Goal: Task Accomplishment & Management: Manage account settings

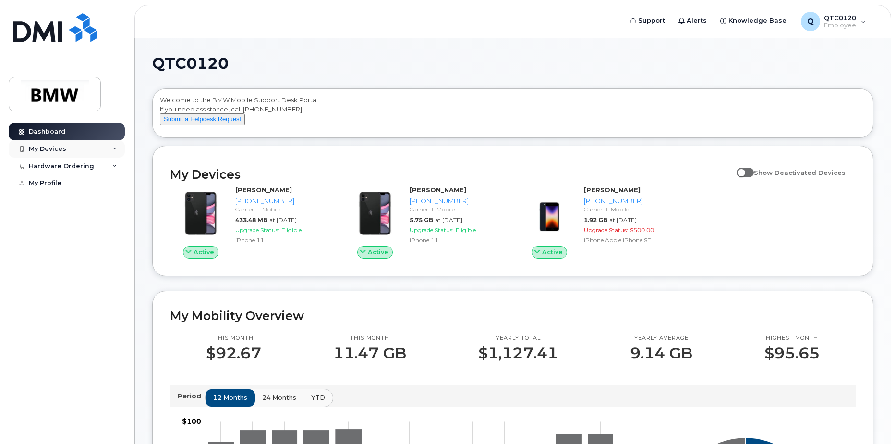
click at [71, 148] on div "My Devices" at bounding box center [67, 148] width 116 height 17
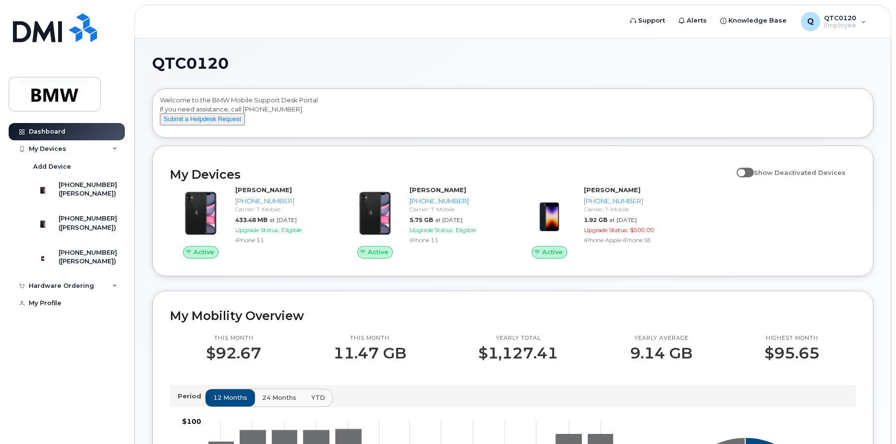
click at [754, 177] on span at bounding box center [745, 173] width 17 height 10
click at [744, 171] on input "Show Deactivated Devices" at bounding box center [741, 167] width 8 height 8
checkbox input "true"
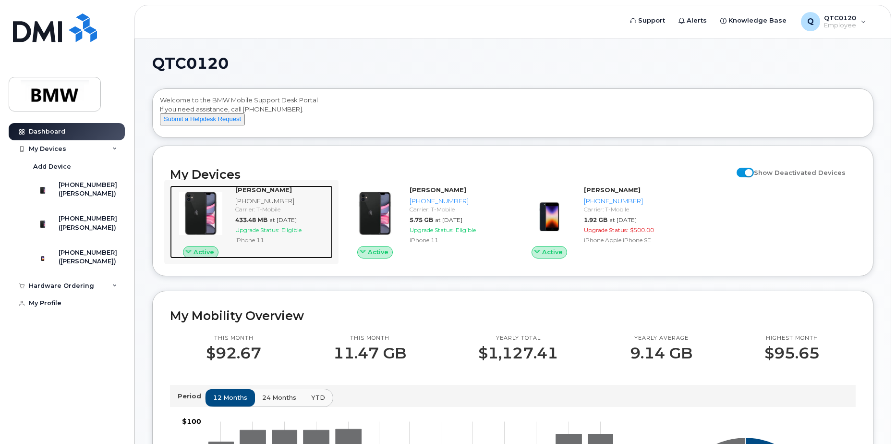
click at [203, 256] on span "Active" at bounding box center [204, 251] width 21 height 9
